Goal: Task Accomplishment & Management: Manage account settings

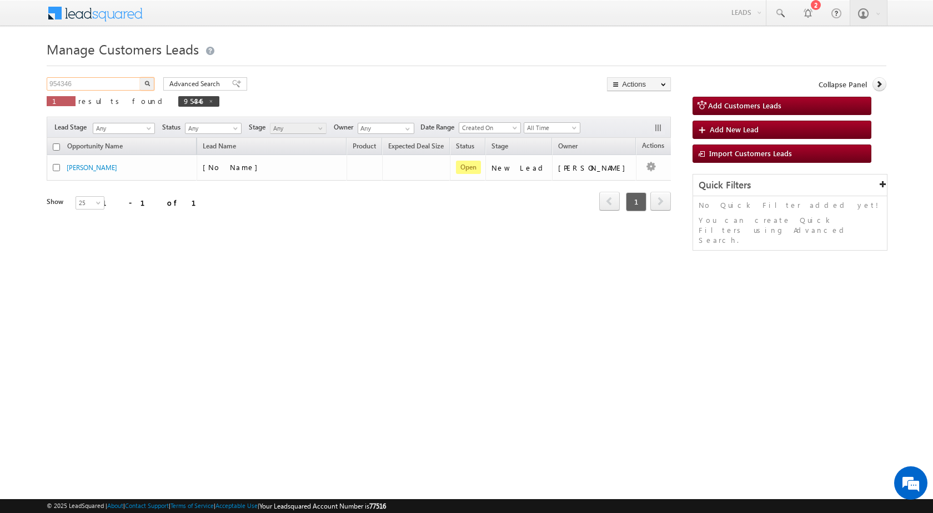
drag, startPoint x: 95, startPoint y: 89, endPoint x: 18, endPoint y: 81, distance: 77.1
click at [18, 81] on body "Menu [PERSON_NAME] sitar a7@ks erve." at bounding box center [466, 157] width 933 height 315
paste input "67003"
type input "967003"
click at [147, 80] on button "button" at bounding box center [147, 83] width 14 height 13
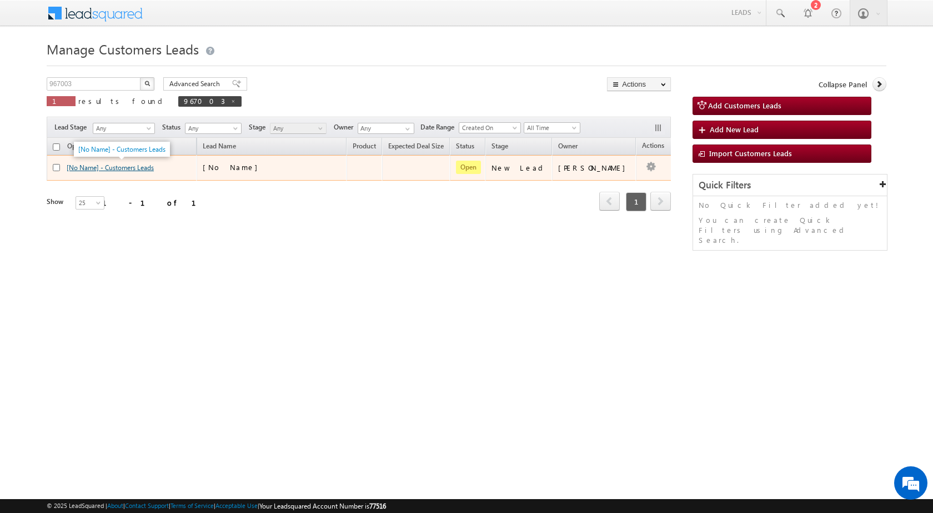
click at [121, 167] on link "[No Name] - Customers Leads" at bounding box center [110, 167] width 87 height 8
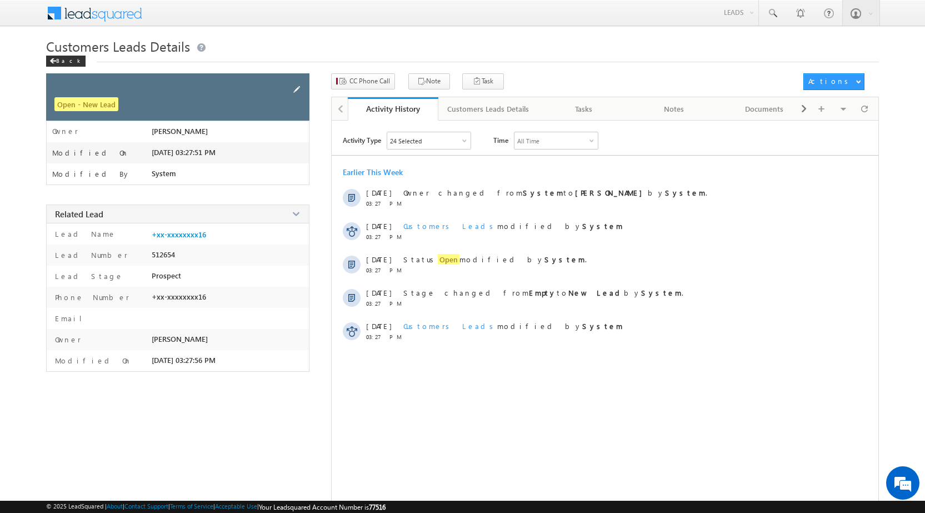
click at [297, 87] on span at bounding box center [296, 89] width 12 height 12
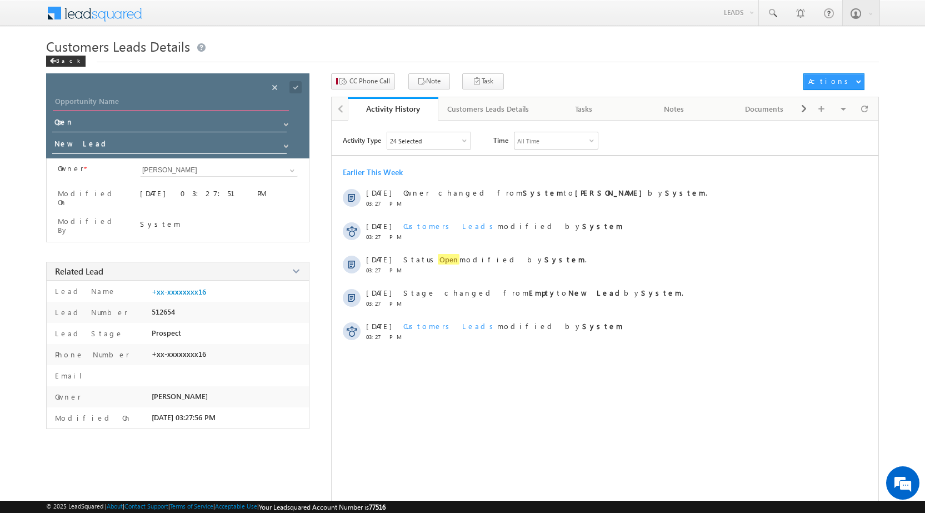
click at [170, 99] on input "Opportunity Name" at bounding box center [171, 103] width 236 height 16
paste input "Mustak Ahmad"
type input "Mustak Ahmad"
click at [298, 84] on span at bounding box center [295, 87] width 12 height 12
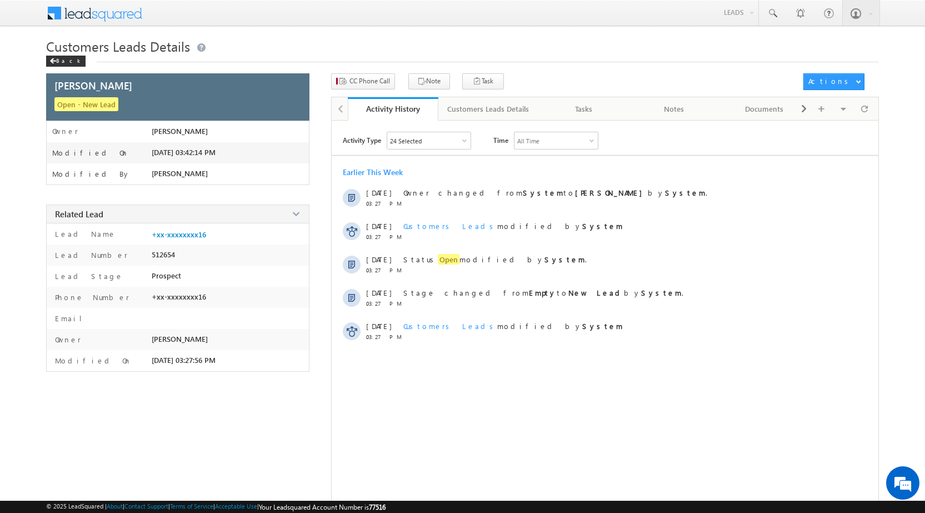
click at [367, 71] on div "Customers Leads Details Back" at bounding box center [462, 55] width 832 height 36
click at [366, 78] on span "CC Phone Call" at bounding box center [369, 81] width 41 height 10
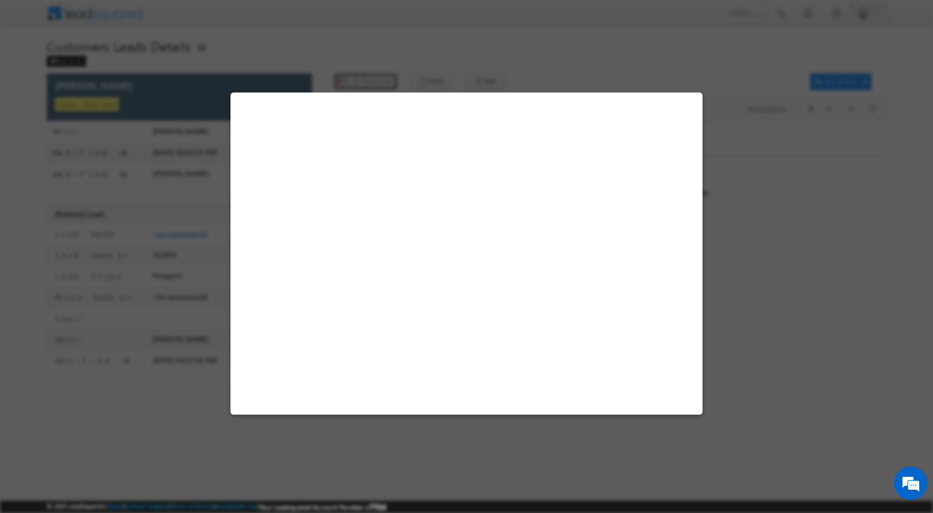
select select "Pune"
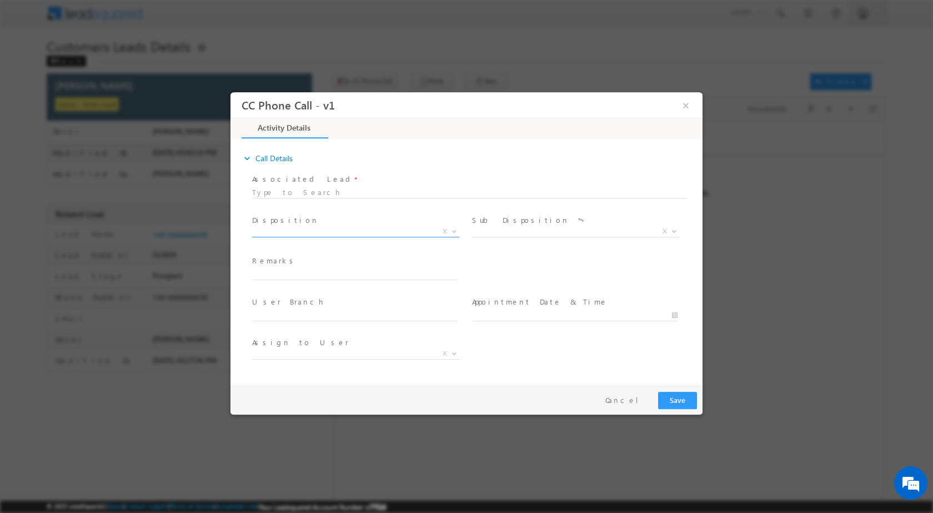
click at [458, 231] on b at bounding box center [454, 230] width 7 height 4
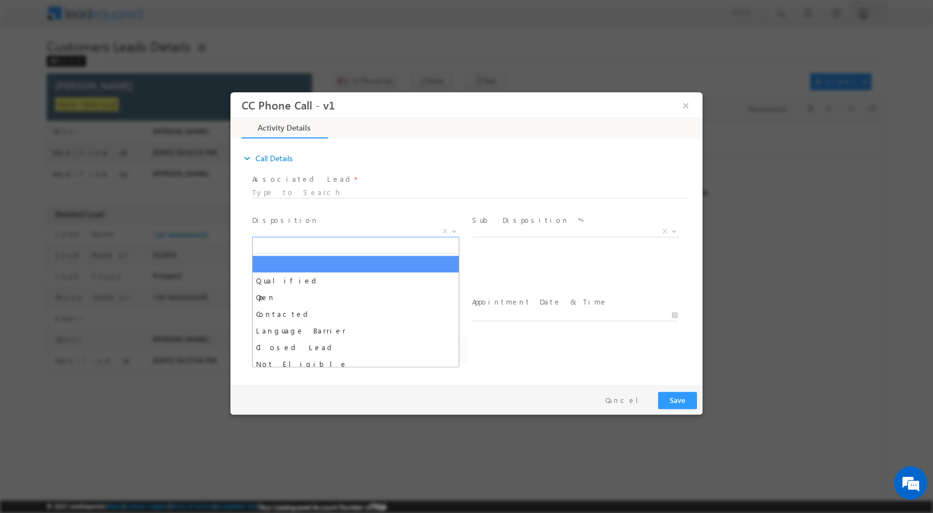
select select "amol.khopade@sgrlimited.in"
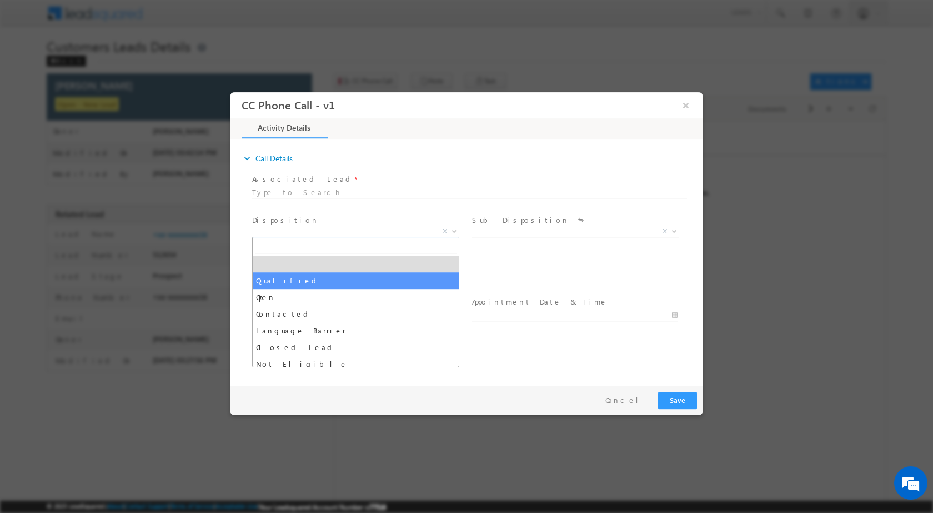
select select "Qualified"
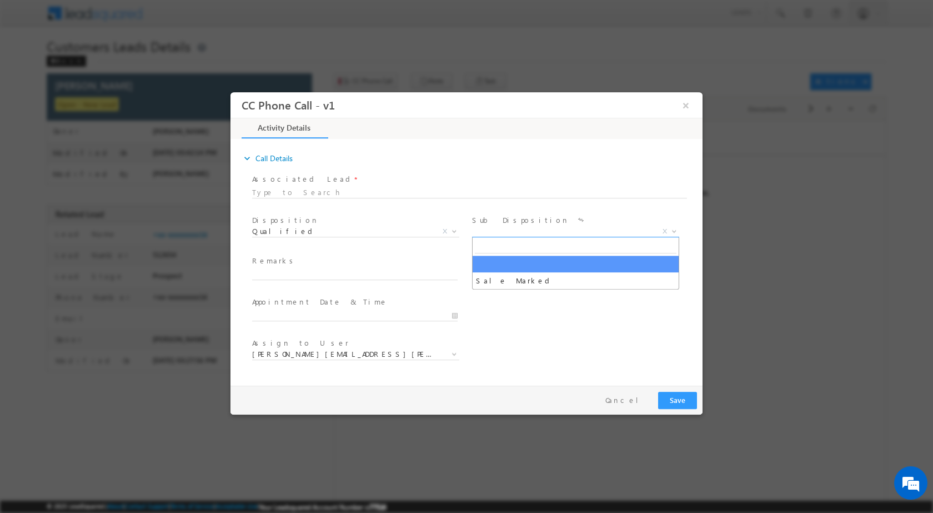
click at [669, 228] on span at bounding box center [672, 230] width 11 height 14
click at [672, 227] on span at bounding box center [672, 230] width 11 height 14
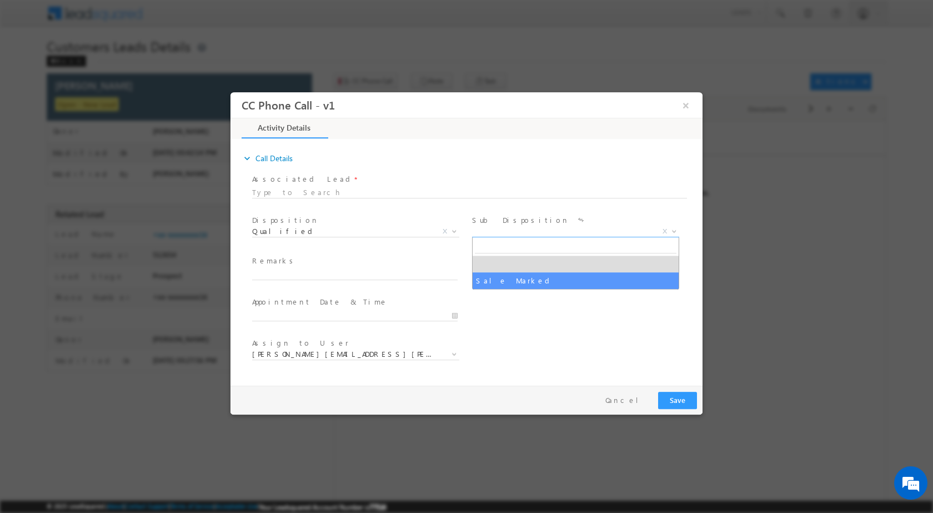
select select "Sale Marked"
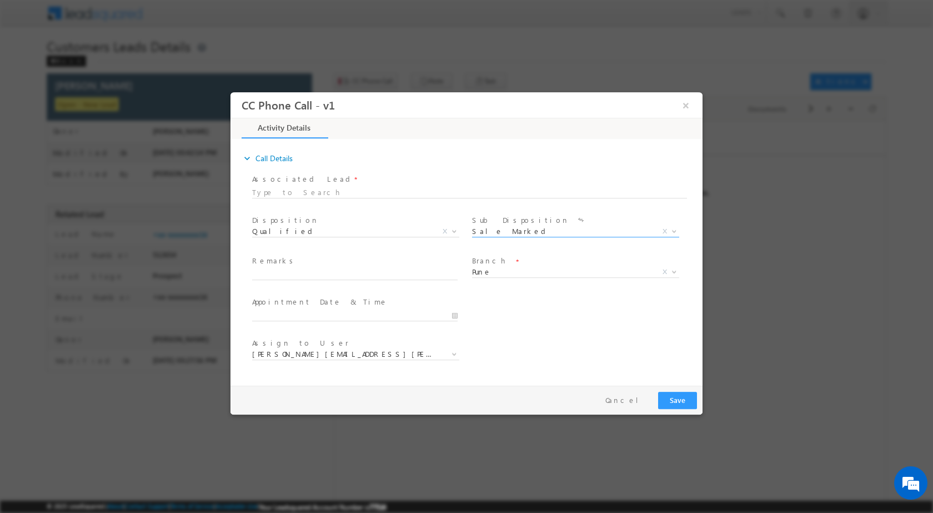
click at [459, 315] on div at bounding box center [359, 314] width 215 height 13
click at [453, 315] on input "10/08/2025 3:39 PM" at bounding box center [354, 314] width 205 height 11
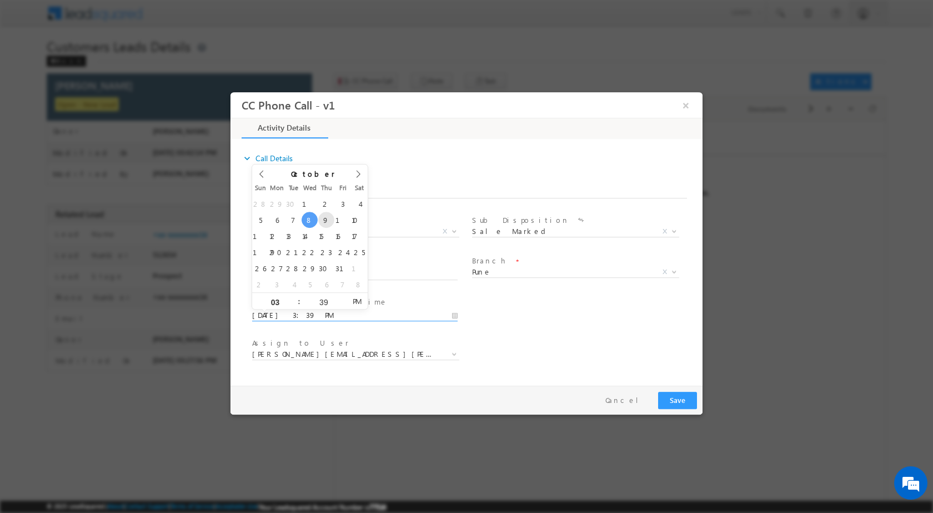
type input "10/09/2025 3:39 PM"
type input "11"
type input "10/09/2025 11:39 PM"
click at [322, 301] on input "39" at bounding box center [323, 301] width 46 height 7
type input "00"
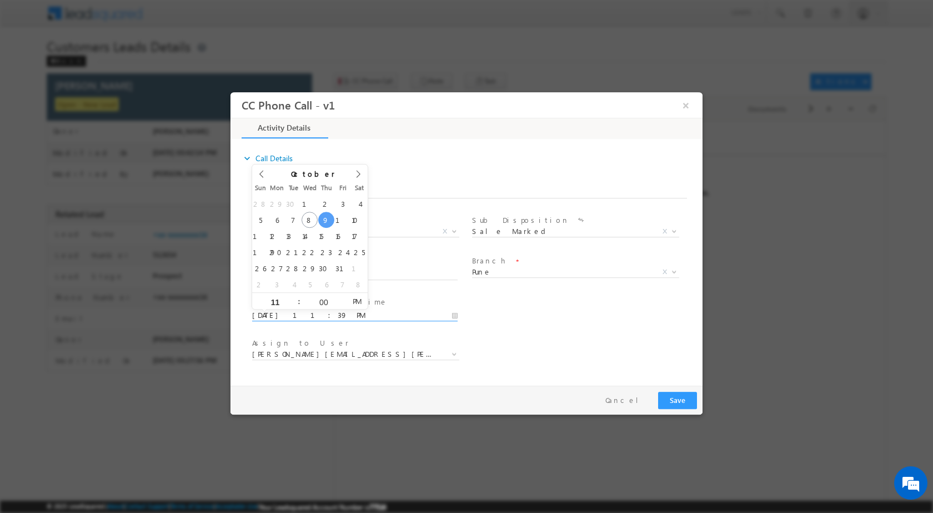
type input "10/09/2025 11:00 AM"
click at [355, 297] on span "AM" at bounding box center [356, 300] width 21 height 17
click at [513, 325] on div "User Branch * Appointment Date & Time * 10/09/2025 11:00 AM" at bounding box center [476, 313] width 453 height 41
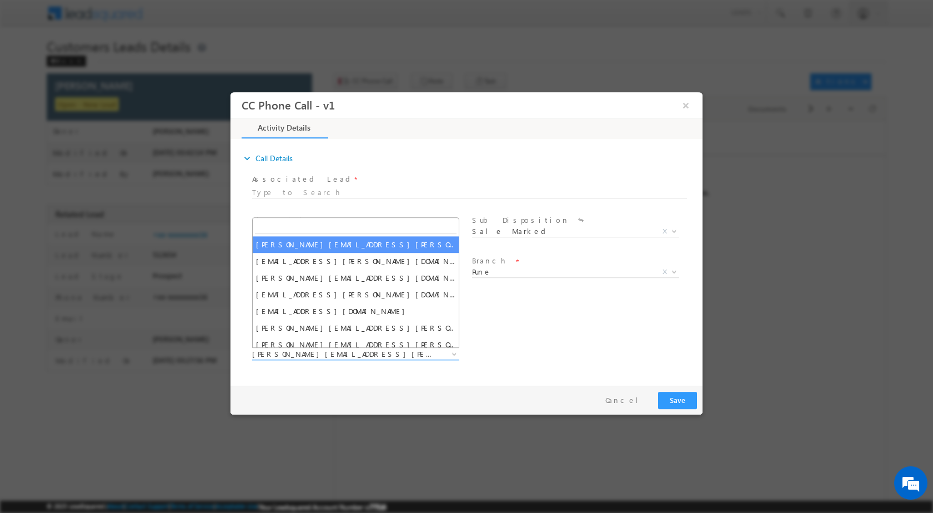
click at [450, 353] on span at bounding box center [453, 353] width 11 height 14
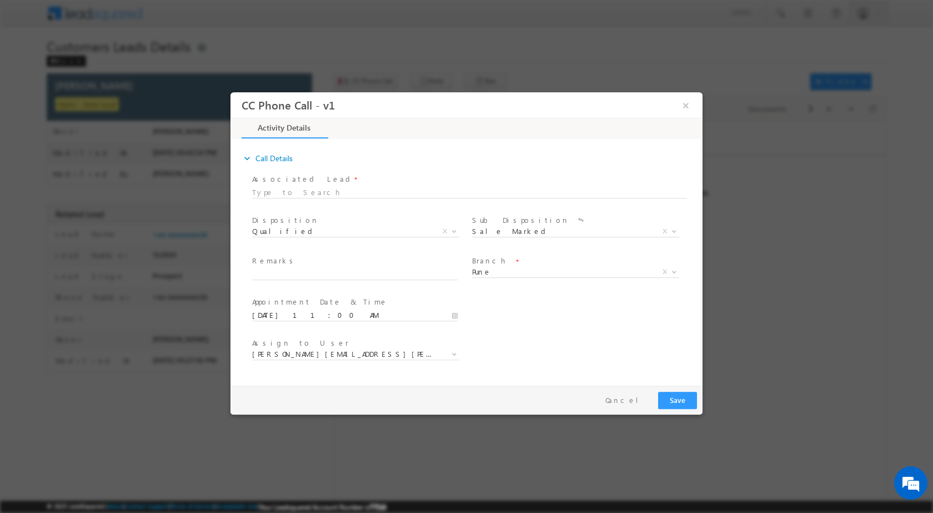
click at [521, 344] on div "Assign to User * amol.khopade@sgrlimited.in anant.giri@sgrlimited.in chaitali.a…" at bounding box center [476, 354] width 453 height 41
click at [313, 277] on input "text" at bounding box center [354, 273] width 205 height 11
paste input "08/10-Customer Name is Mustak Ahmad Customer age is 53 yrs loan type is Home pu…"
type input "08/10-Customer Name is Mustak Ahmad Customer age is 53 yrs loan type is Home pu…"
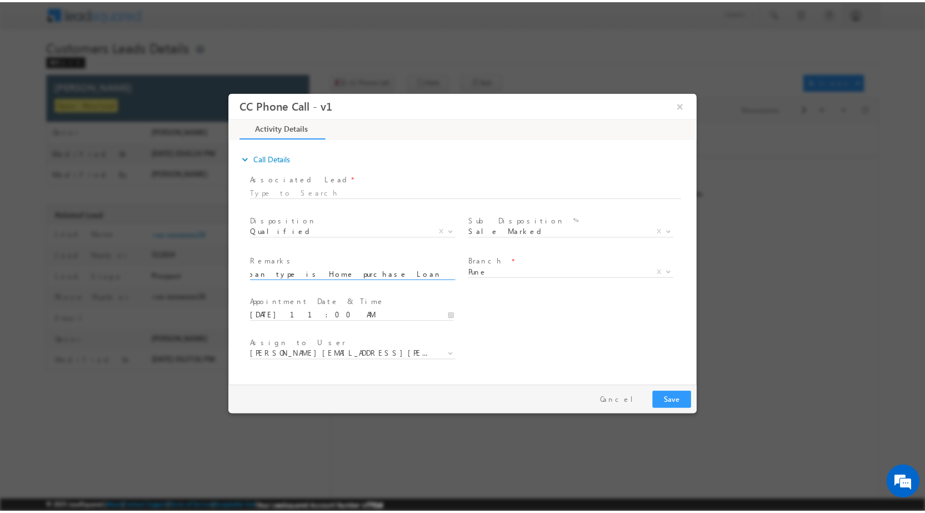
scroll to position [0, 0]
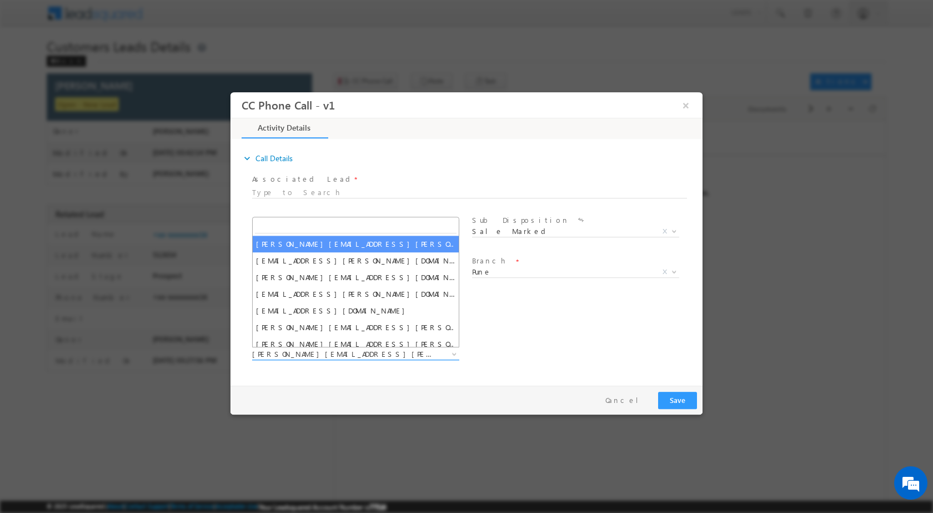
click at [450, 354] on span at bounding box center [453, 353] width 11 height 14
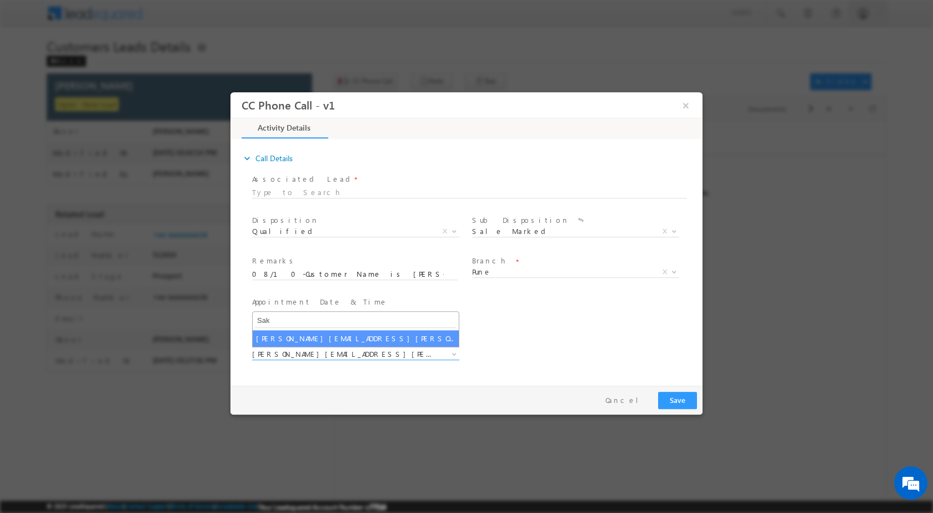
type input "Sak"
select select "sakshi.desai@sgrlimited.in"
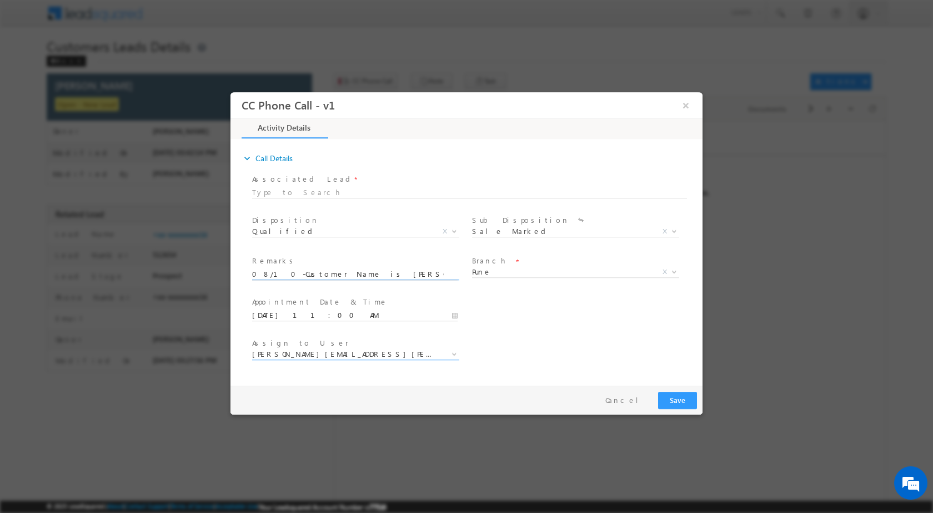
click at [396, 271] on input "08/10-Customer Name is Mustak Ahmad Customer age is 53 yrs loan type is Home pu…" at bounding box center [354, 273] width 205 height 11
click at [687, 404] on button "Save" at bounding box center [677, 399] width 39 height 17
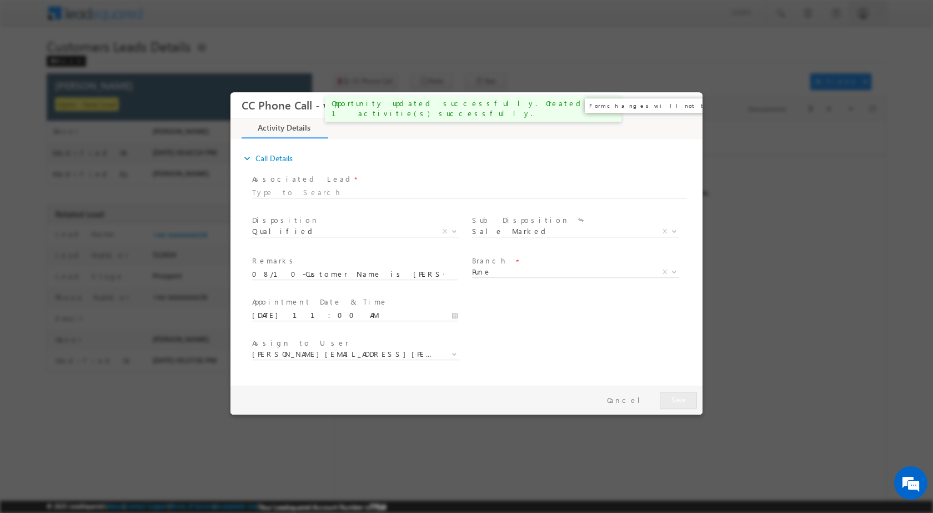
click at [681, 105] on button "×" at bounding box center [685, 104] width 19 height 21
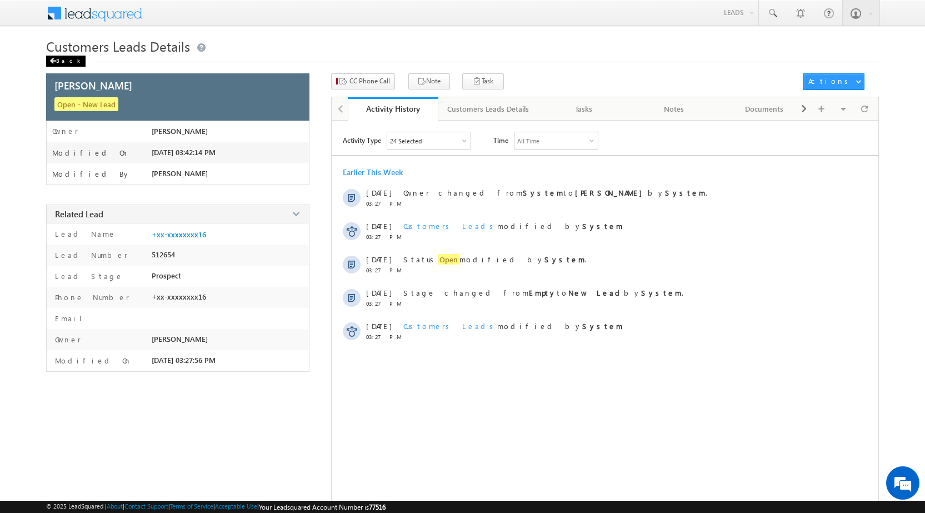
click at [48, 58] on div "Back" at bounding box center [65, 61] width 39 height 11
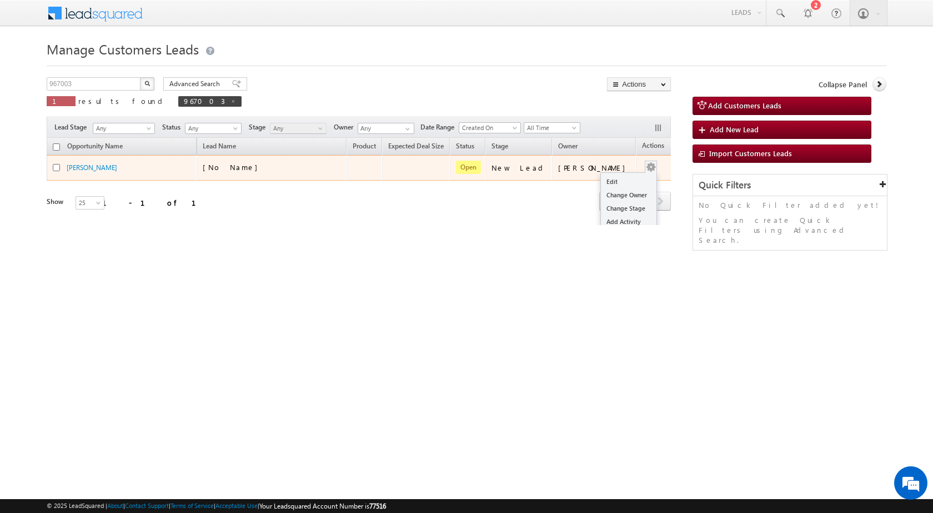
click at [645, 168] on button "button" at bounding box center [650, 167] width 11 height 11
click at [610, 178] on link "Edit" at bounding box center [629, 181] width 56 height 13
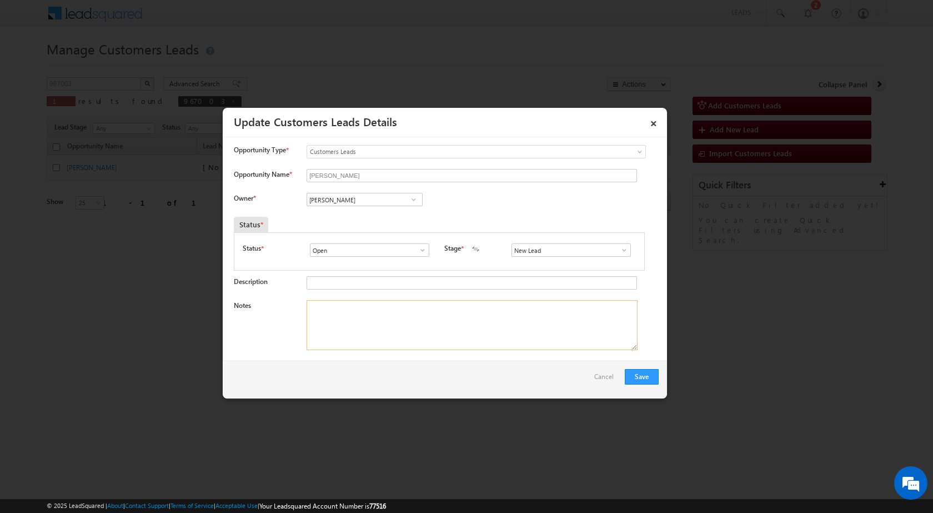
click at [439, 319] on textarea "Notes" at bounding box center [472, 325] width 331 height 50
paste textarea "08/10-Customer Name is Mustak Ahmad Customer age is 53 yrs loan type is Home pu…"
type textarea "08/10-Customer Name is Mustak Ahmad Customer age is 53 yrs loan type is Home pu…"
click at [409, 198] on span at bounding box center [413, 199] width 11 height 9
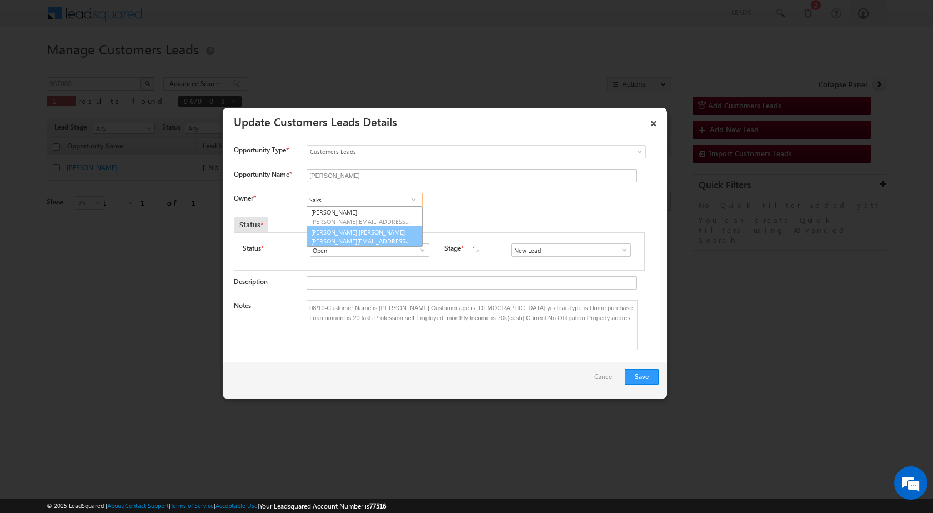
click at [369, 234] on link "Sakshi Shrikant Desai sakshi.desai@sgrlimited.in" at bounding box center [365, 236] width 116 height 21
type input "Sakshi Shrikant Desai"
click at [635, 374] on button "Save" at bounding box center [642, 377] width 34 height 16
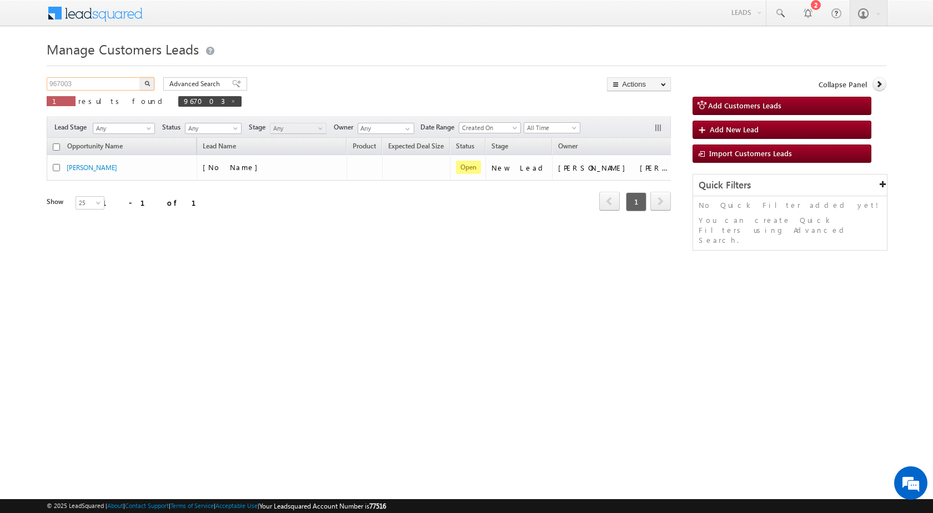
drag, startPoint x: 94, startPoint y: 84, endPoint x: 6, endPoint y: 82, distance: 88.3
click at [6, 82] on body "Menu [PERSON_NAME] sitar a7@ks erve." at bounding box center [466, 157] width 933 height 315
paste input "55918"
click at [136, 84] on input "955918" at bounding box center [94, 83] width 95 height 13
type input "955918"
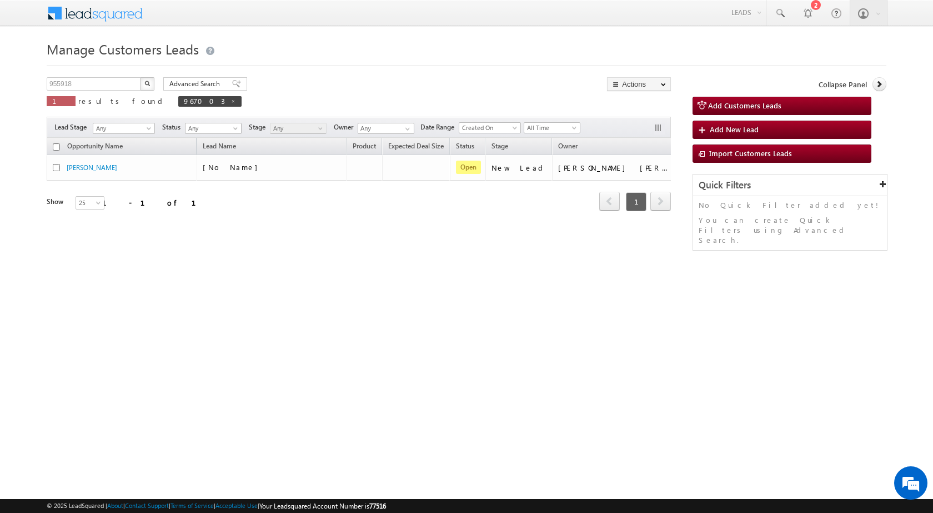
click at [143, 86] on button "button" at bounding box center [147, 83] width 14 height 13
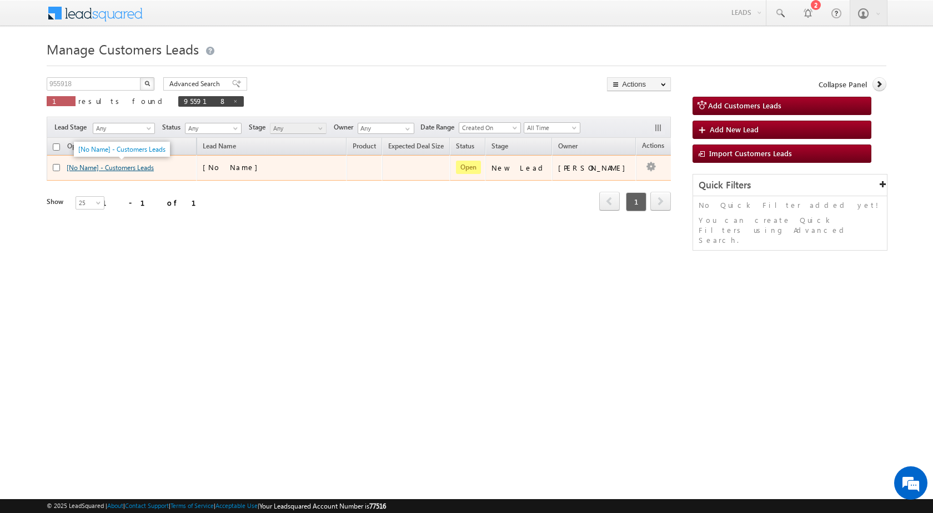
click at [129, 165] on link "[No Name] - Customers Leads" at bounding box center [110, 167] width 87 height 8
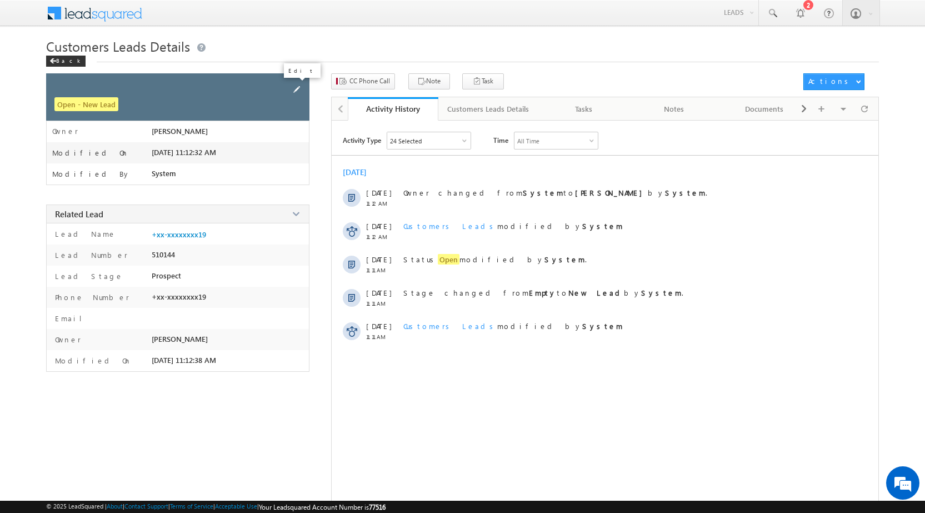
click at [294, 87] on span at bounding box center [296, 89] width 12 height 12
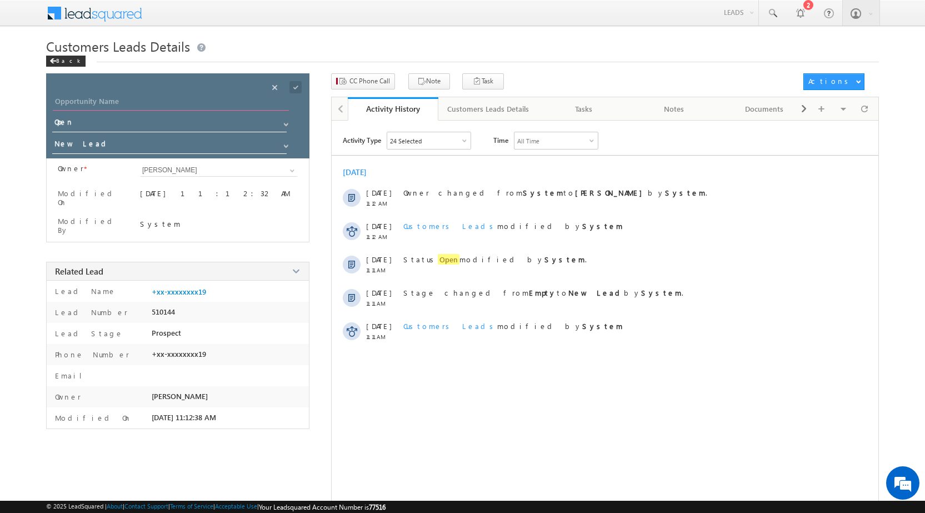
click at [173, 98] on input "Opportunity Name" at bounding box center [171, 103] width 236 height 16
paste input "JULFKAR ALI"
type input "JULFKAR ALI"
click at [298, 86] on span at bounding box center [295, 87] width 12 height 12
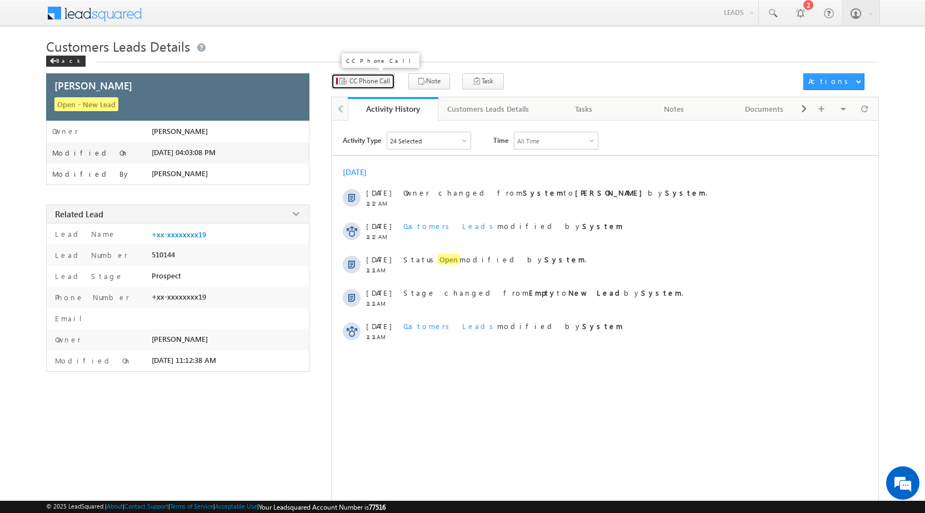
click at [369, 83] on span "CC Phone Call" at bounding box center [369, 81] width 41 height 10
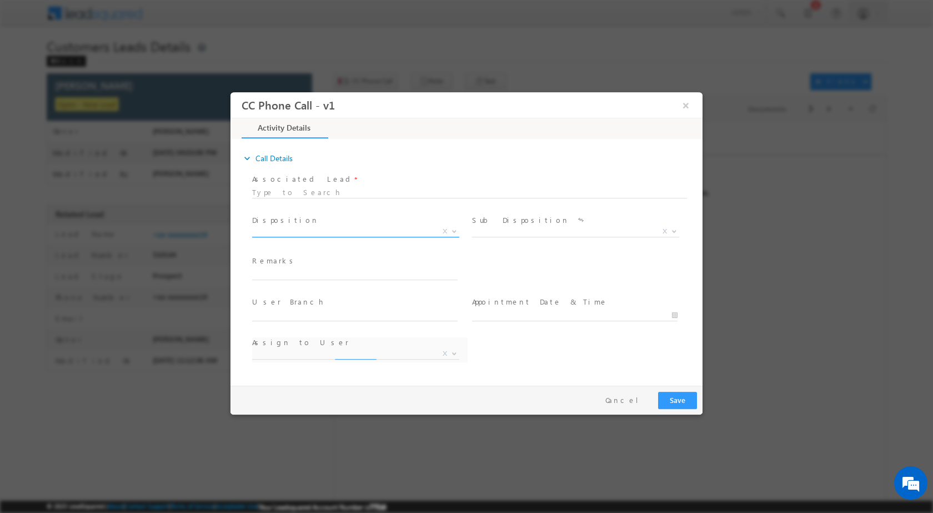
click at [445, 226] on span "X" at bounding box center [445, 230] width 4 height 10
select select "sachin.kumar2@sgrlimited.in"
click at [454, 232] on span at bounding box center [453, 230] width 11 height 14
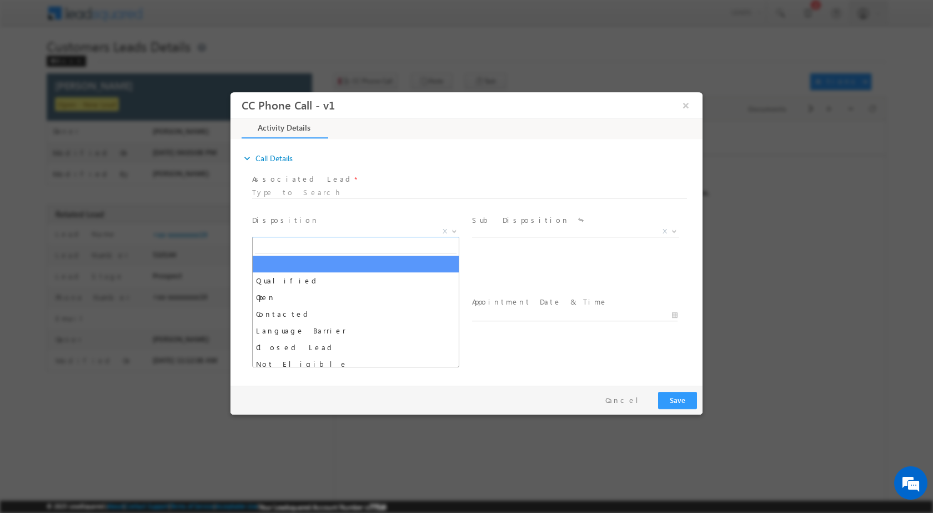
drag, startPoint x: 362, startPoint y: 269, endPoint x: 362, endPoint y: 282, distance: 12.2
select select "Qualified"
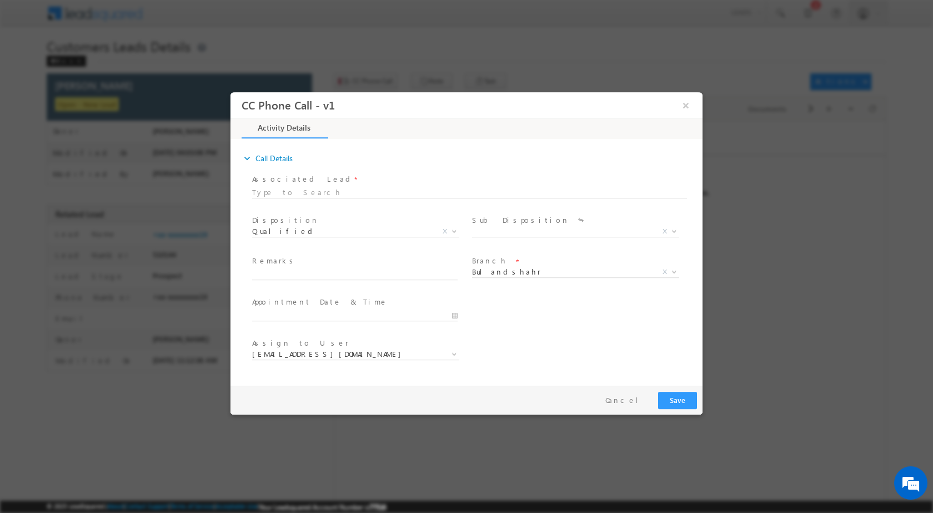
click at [362, 282] on span at bounding box center [354, 285] width 205 height 12
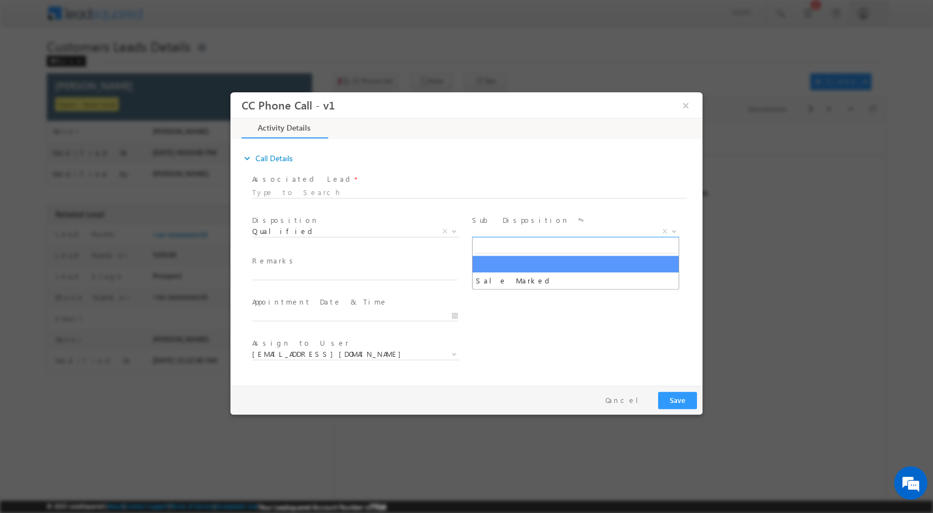
click at [676, 228] on b at bounding box center [674, 230] width 7 height 4
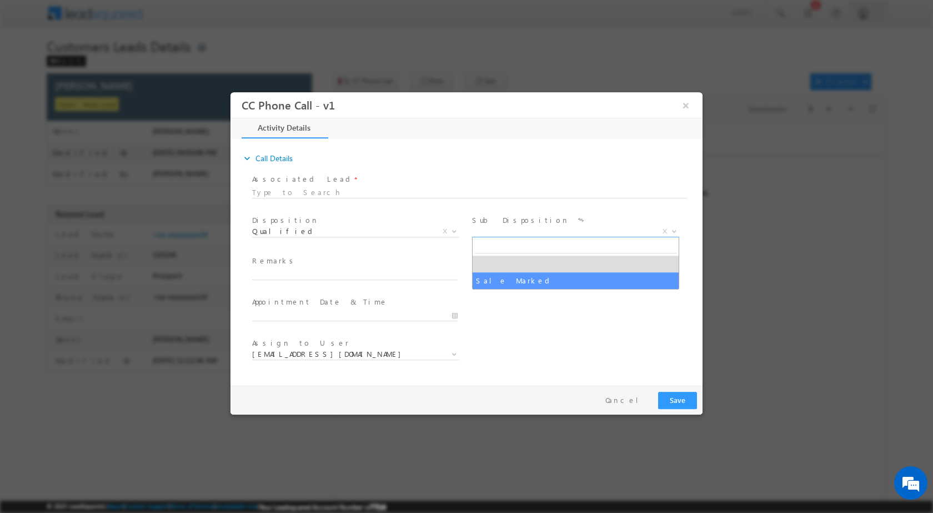
select select "Sale Marked"
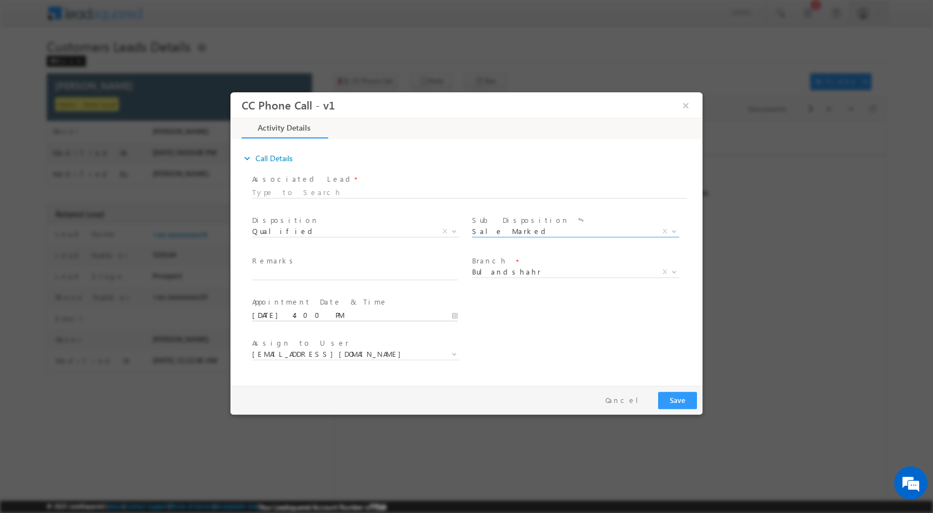
click at [451, 316] on input "10/08/2025 4:00 PM" at bounding box center [354, 314] width 205 height 11
type input "10/09/2025 4:00 PM"
type input "12"
type input "10/09/2025 12:00 PM"
click at [609, 338] on div "Assign to User * sachin.kumar2@sgrlimited.in atul.kumar@sgrlimited.in baldev.si…" at bounding box center [476, 354] width 453 height 41
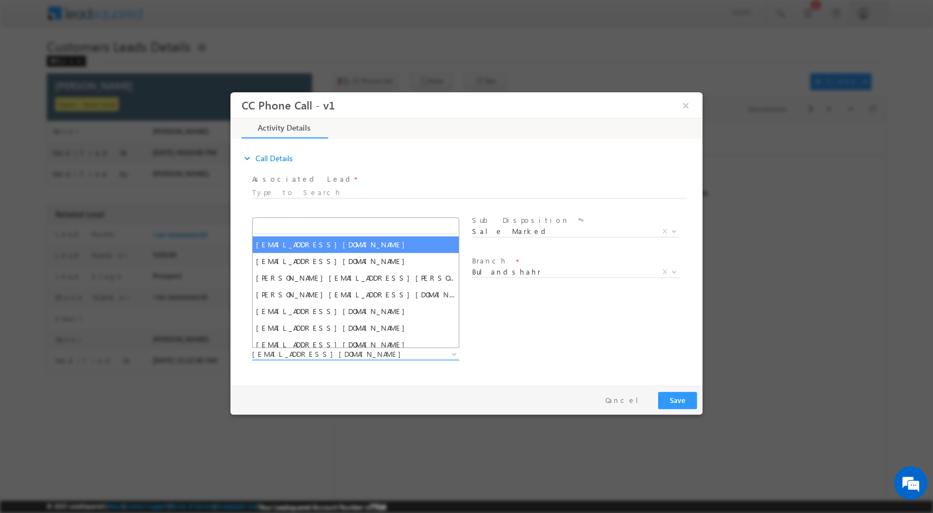
click at [449, 355] on span at bounding box center [453, 353] width 11 height 14
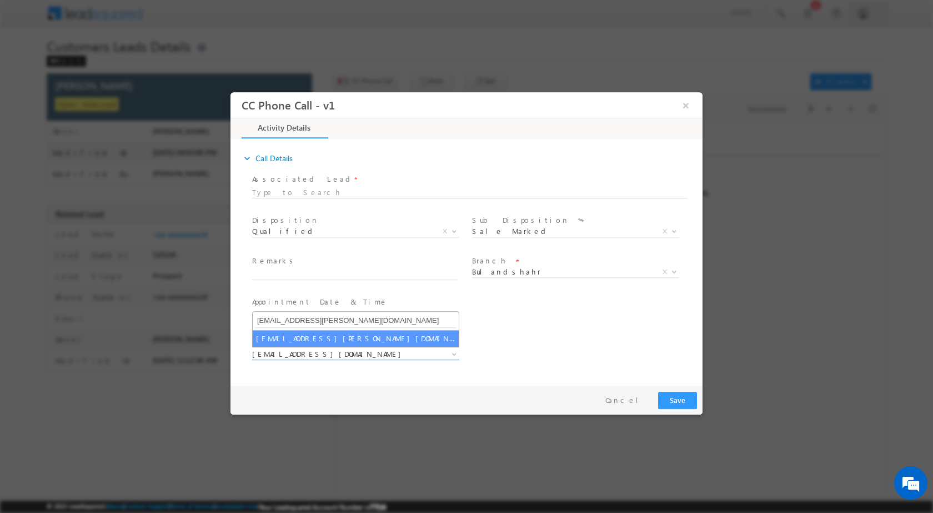
type input "praveen.bhati@sgrlimited.in"
select select "praveen.bhati@sgrlimited.in"
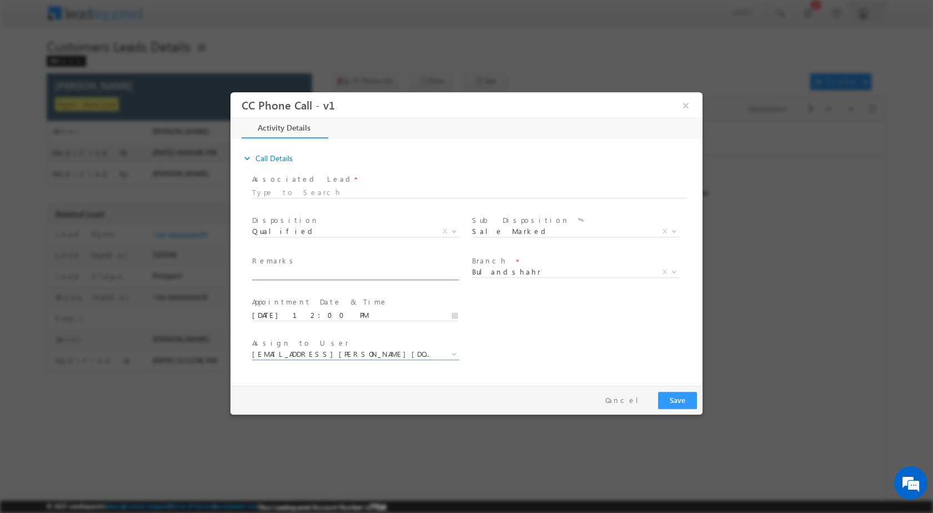
click at [295, 274] on input "text" at bounding box center [354, 273] width 205 height 11
paste input "08/10-Customer name is JULFKAR ALI Customer age is 50 yrs loan type is Construc…"
type input "08/10-Customer name is JULFKAR ALI Customer age is 50 yrs loan type is Construc…"
click at [676, 397] on button "Save" at bounding box center [677, 399] width 39 height 17
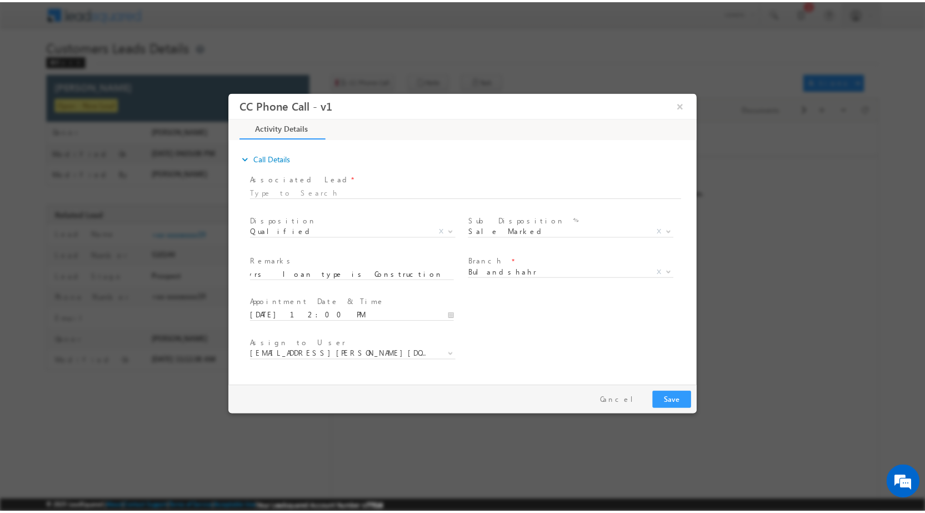
scroll to position [0, 0]
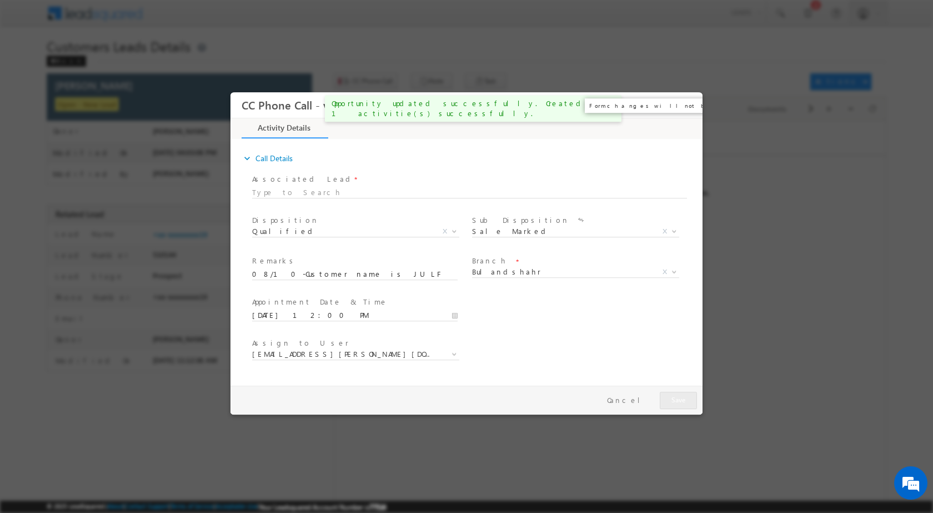
click at [687, 106] on button "×" at bounding box center [685, 104] width 19 height 21
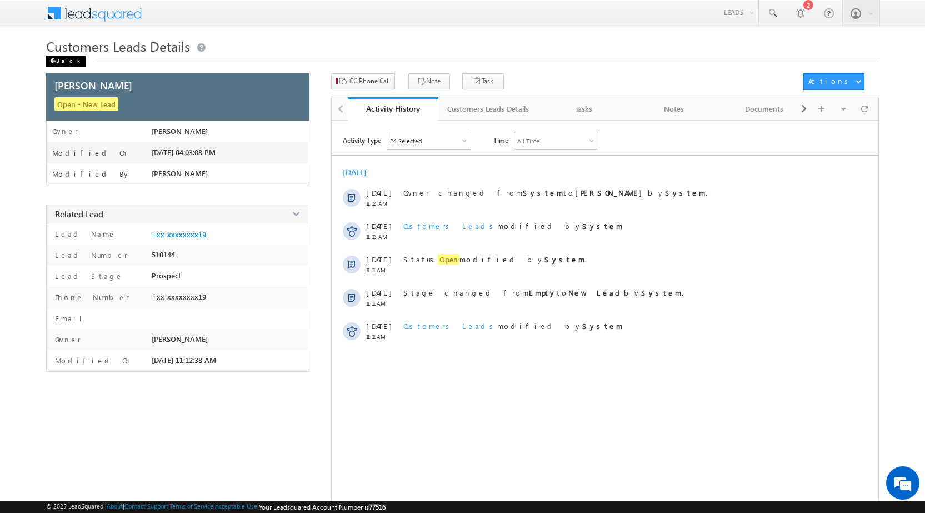
click at [61, 62] on div "Back" at bounding box center [65, 61] width 39 height 11
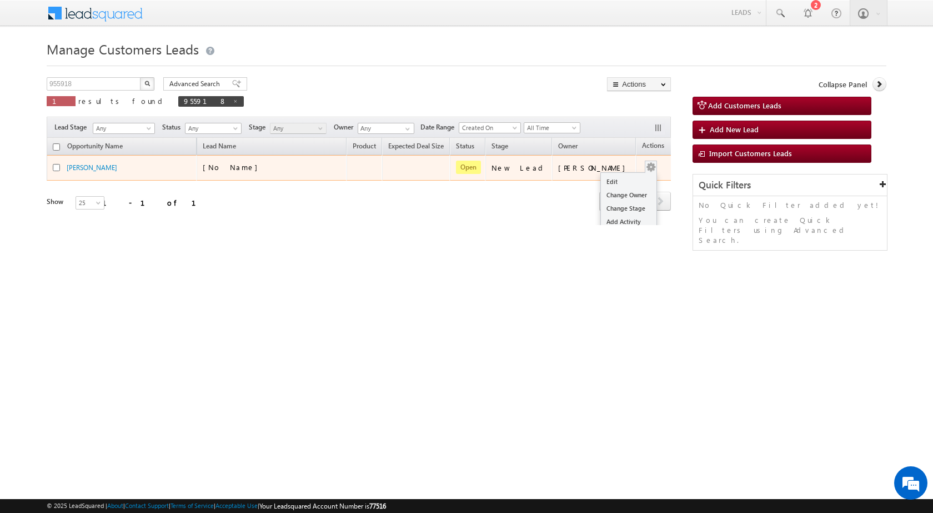
click at [642, 168] on div "Edit Change Owner Change Stage Add Activity Add Task Delete" at bounding box center [651, 167] width 18 height 14
click at [611, 179] on link "Edit" at bounding box center [629, 181] width 56 height 13
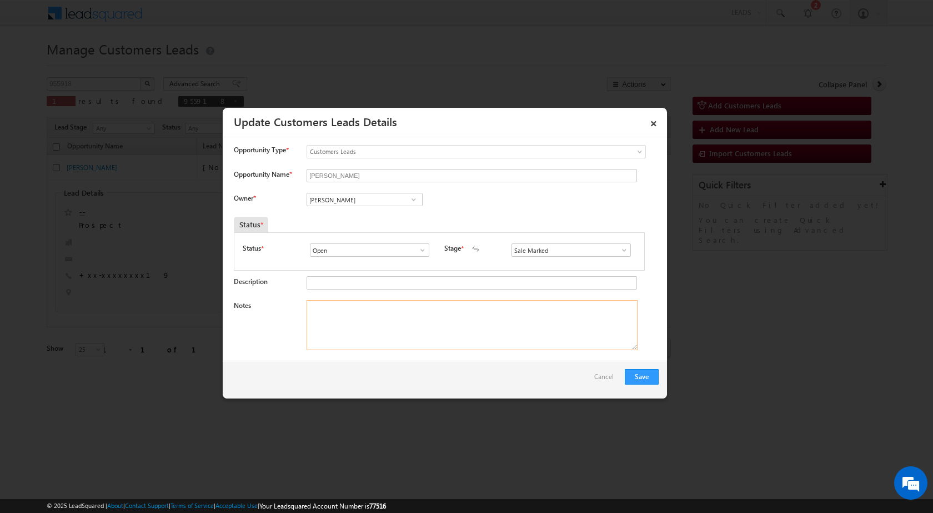
click at [405, 310] on textarea "Notes" at bounding box center [472, 325] width 331 height 50
paste textarea "08/10-Customer name is JULFKAR ALI Customer age is [DEMOGRAPHIC_DATA] yrs loan …"
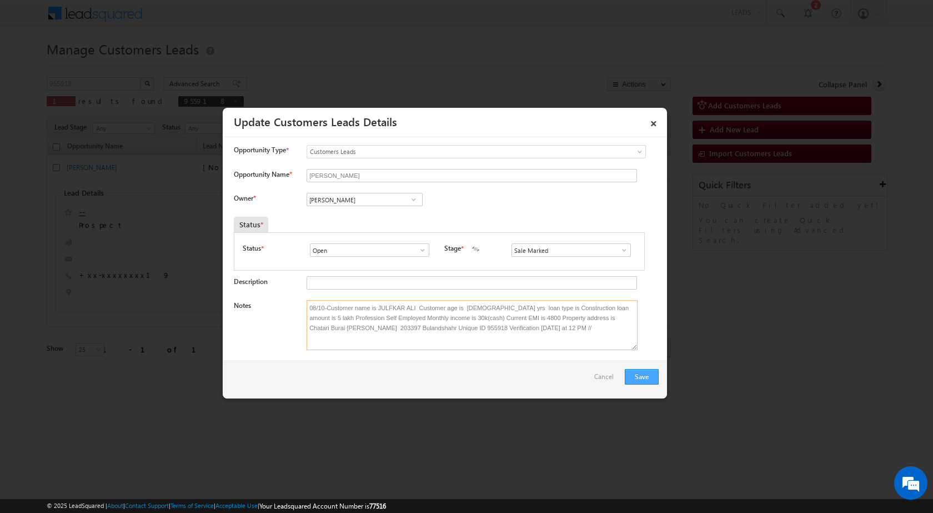
type textarea "08/10-Customer name is JULFKAR ALI Customer age is [DEMOGRAPHIC_DATA] yrs loan …"
click at [639, 370] on button "Save" at bounding box center [642, 377] width 34 height 16
